Goal: Find specific page/section

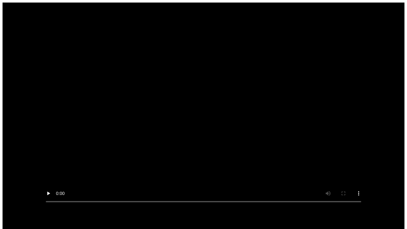
scroll to position [5, 0]
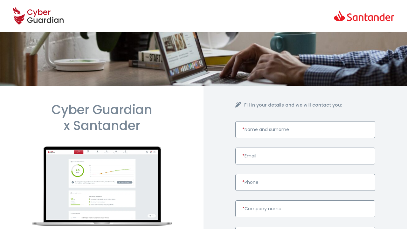
scroll to position [262, 0]
